Goal: Task Accomplishment & Management: Manage account settings

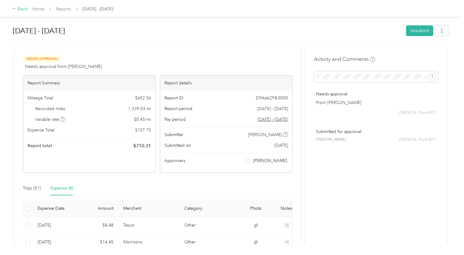
click at [26, 9] on div "Back" at bounding box center [20, 8] width 16 height 7
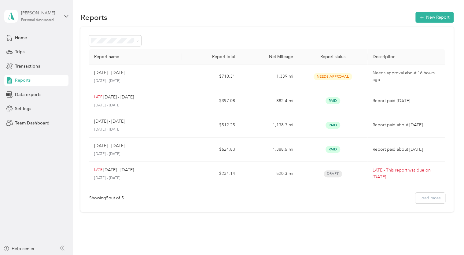
click at [35, 20] on div "Personal dashboard" at bounding box center [37, 20] width 33 height 4
click at [41, 52] on div "Team dashboard" at bounding box center [69, 46] width 120 height 11
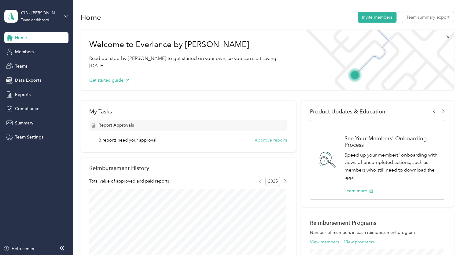
click at [263, 140] on button "Approve reports" at bounding box center [271, 140] width 33 height 6
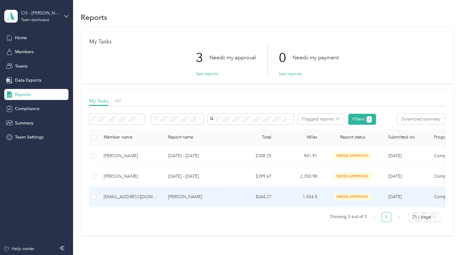
click at [345, 196] on span "needs approval" at bounding box center [352, 196] width 38 height 7
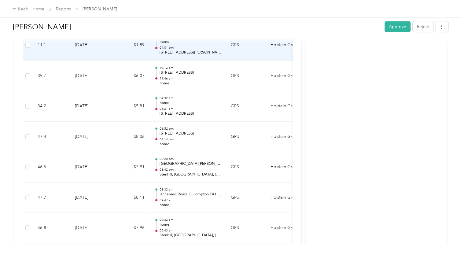
scroll to position [655, 0]
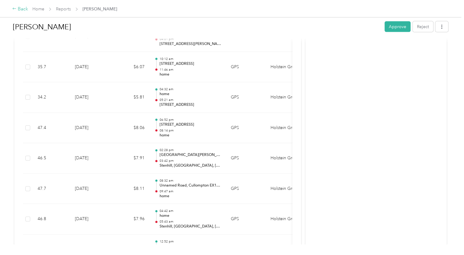
click at [20, 9] on div "Back" at bounding box center [20, 8] width 16 height 7
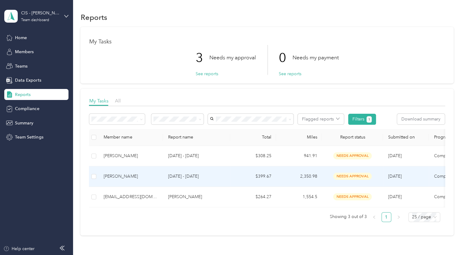
click at [351, 177] on span "needs approval" at bounding box center [352, 176] width 38 height 7
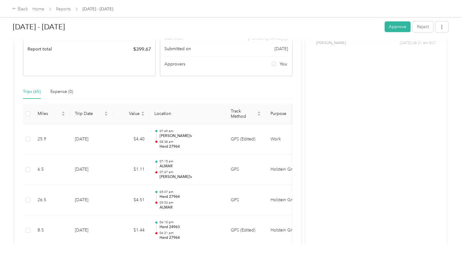
scroll to position [12, 0]
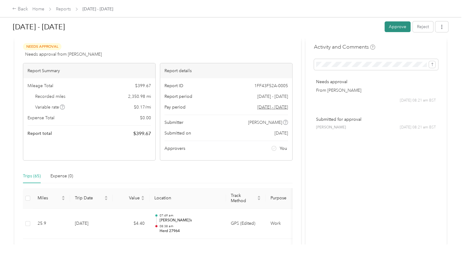
click at [394, 27] on button "Approve" at bounding box center [397, 26] width 26 height 11
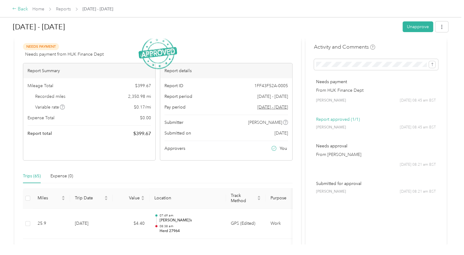
click at [20, 10] on div "Back" at bounding box center [20, 8] width 16 height 7
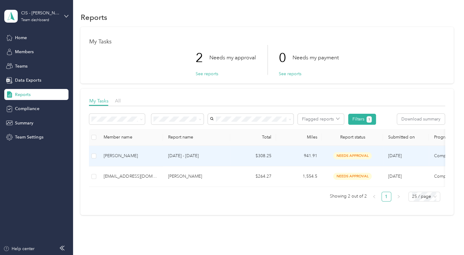
click at [344, 157] on span "needs approval" at bounding box center [352, 155] width 38 height 7
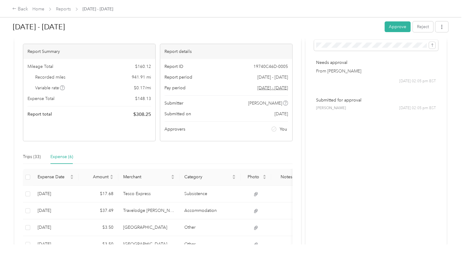
scroll to position [31, 0]
click at [27, 157] on div "Trips (33)" at bounding box center [32, 157] width 18 height 7
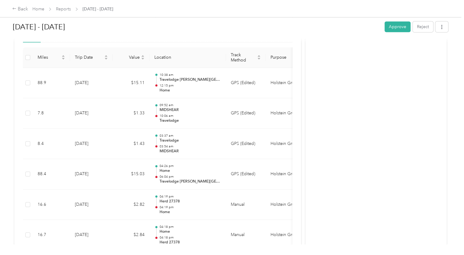
scroll to position [0, 0]
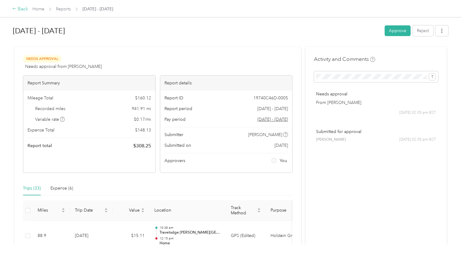
click at [17, 9] on div "Back" at bounding box center [20, 8] width 16 height 7
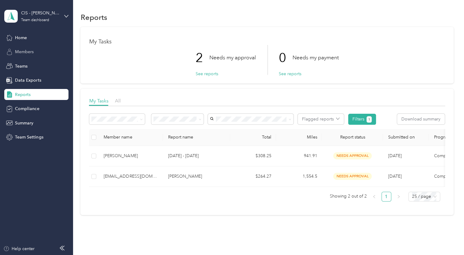
click at [35, 52] on div "Members" at bounding box center [36, 51] width 64 height 11
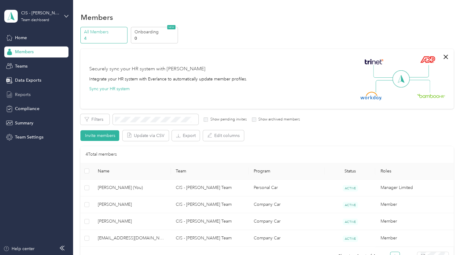
click at [23, 95] on span "Reports" at bounding box center [23, 94] width 16 height 6
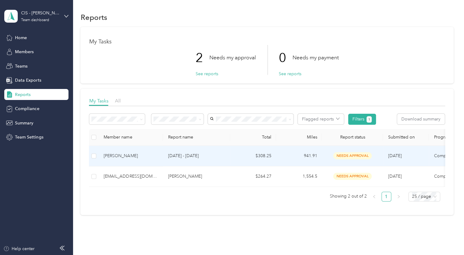
click at [347, 156] on span "needs approval" at bounding box center [352, 155] width 38 height 7
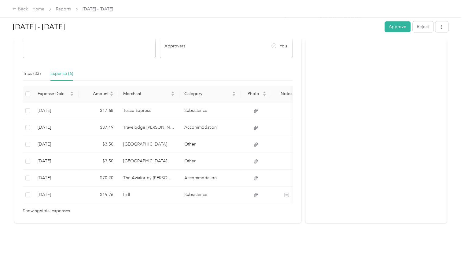
scroll to position [123, 0]
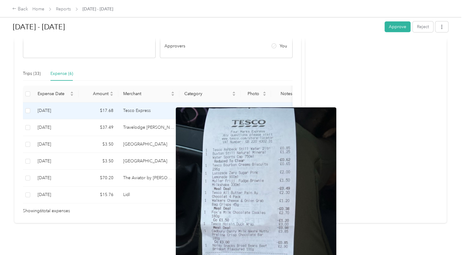
click at [257, 108] on icon at bounding box center [255, 110] width 5 height 5
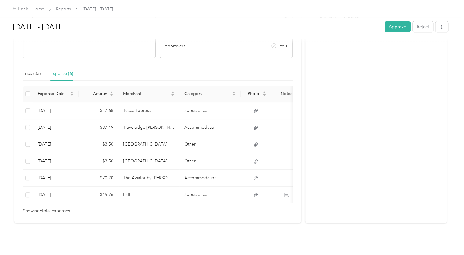
scroll to position [0, 0]
click at [28, 70] on div "Trips (33)" at bounding box center [32, 73] width 18 height 7
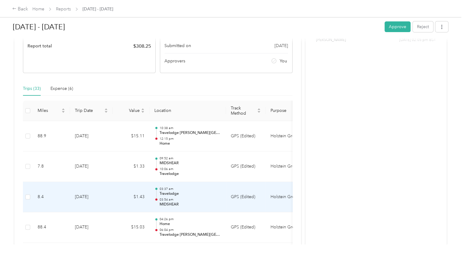
scroll to position [19, 0]
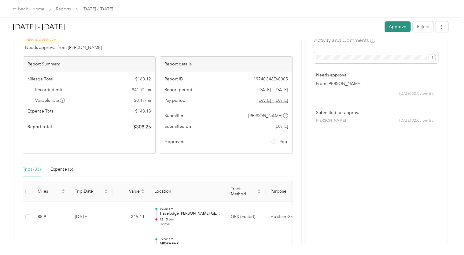
click at [396, 29] on button "Approve" at bounding box center [397, 26] width 26 height 11
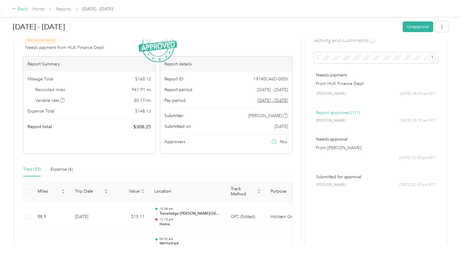
click at [21, 9] on div "Back" at bounding box center [20, 8] width 16 height 7
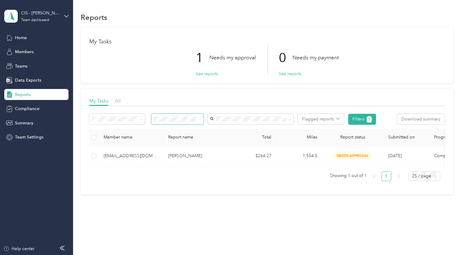
click at [202, 120] on span at bounding box center [177, 119] width 52 height 11
click at [181, 169] on li "Approved by me" at bounding box center [178, 167] width 52 height 11
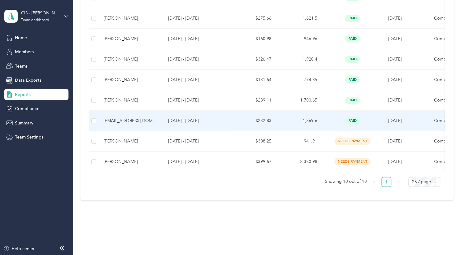
scroll to position [183, 0]
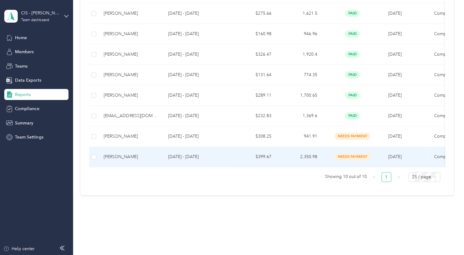
click at [358, 158] on span "needs payment" at bounding box center [352, 156] width 36 height 7
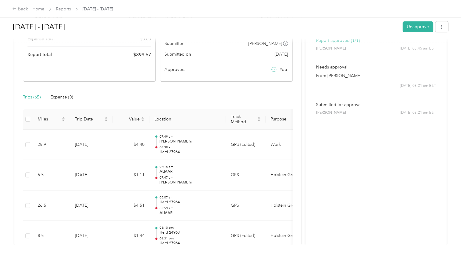
scroll to position [92, 0]
click at [56, 98] on div "Expense (0)" at bounding box center [61, 96] width 23 height 7
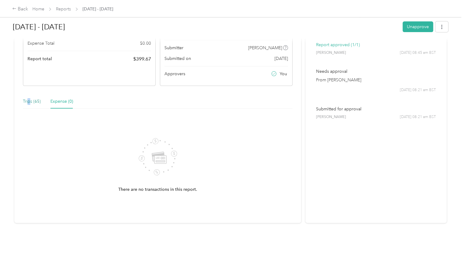
click at [28, 98] on div "Trips (65)" at bounding box center [32, 101] width 18 height 7
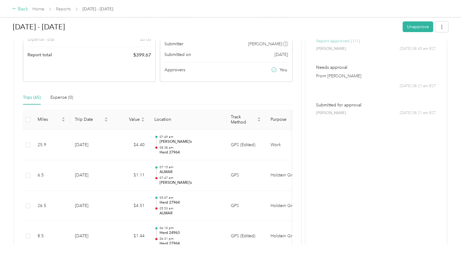
click at [21, 8] on div "Back" at bounding box center [20, 8] width 16 height 7
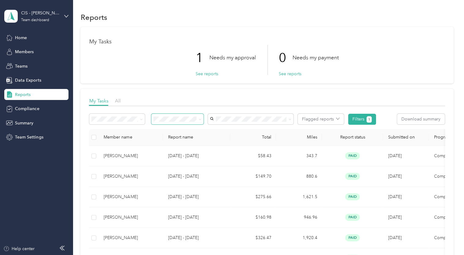
click at [197, 120] on span at bounding box center [198, 119] width 5 height 6
click at [180, 143] on ol "All Needs my approval Needs my payment Approved by me Rejected by me Paid by me" at bounding box center [178, 154] width 52 height 64
click at [179, 142] on li "Needs my approval" at bounding box center [178, 137] width 52 height 11
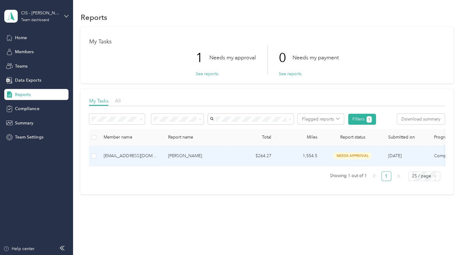
click at [350, 156] on span "needs approval" at bounding box center [352, 155] width 38 height 7
